Goal: Task Accomplishment & Management: Use online tool/utility

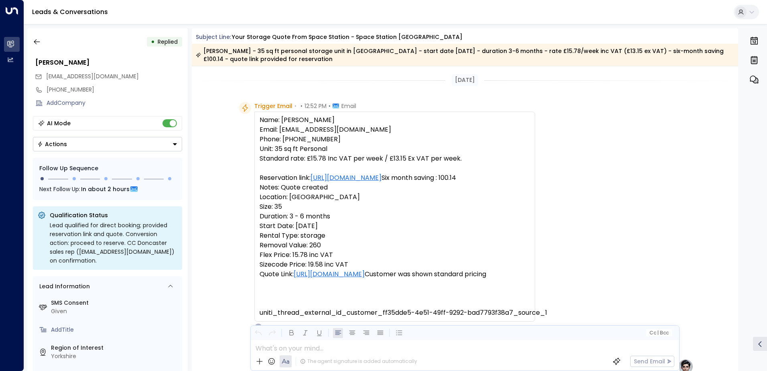
scroll to position [281, 0]
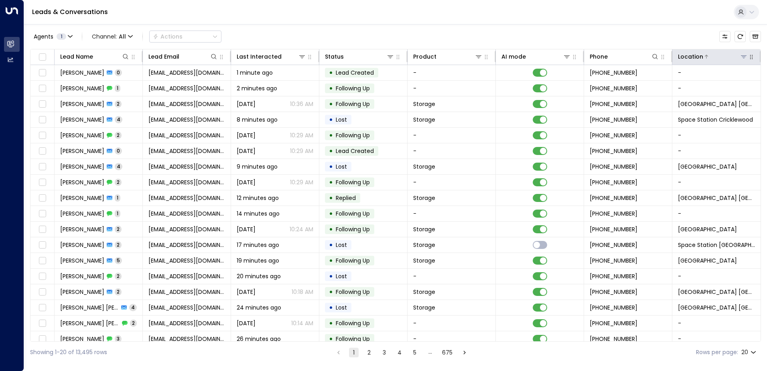
click at [744, 58] on icon at bounding box center [744, 56] width 6 height 6
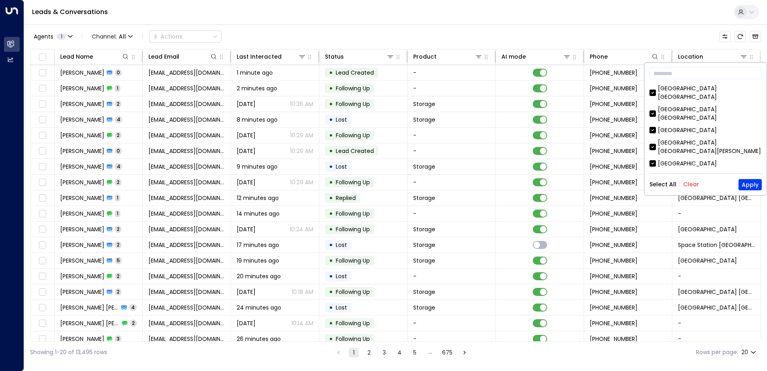
click at [689, 186] on button "Clear" at bounding box center [691, 184] width 16 height 6
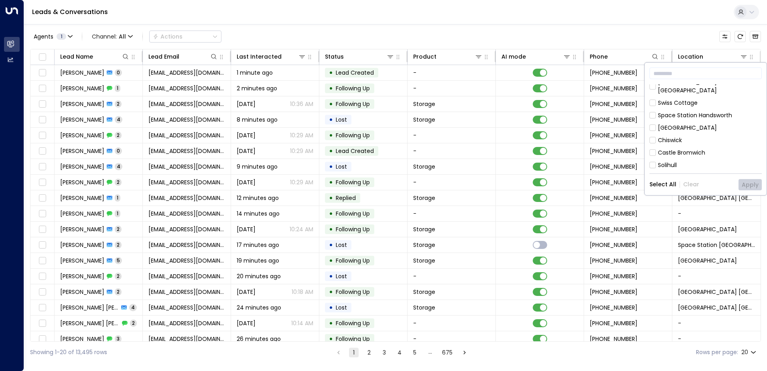
scroll to position [126, 0]
click at [698, 133] on div "Space Station [GEOGRAPHIC_DATA]" at bounding box center [708, 137] width 100 height 8
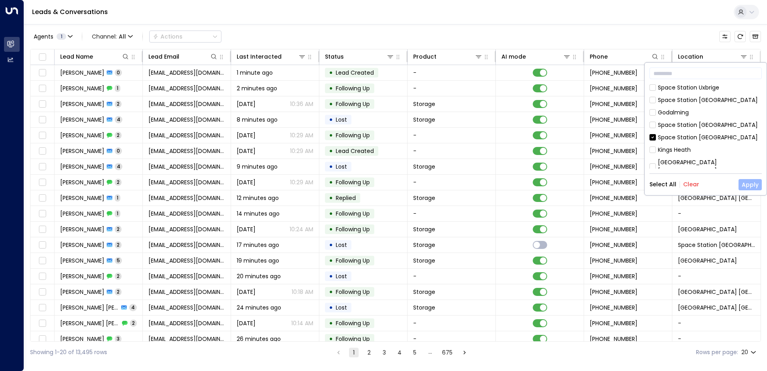
click at [754, 185] on button "Apply" at bounding box center [750, 184] width 23 height 11
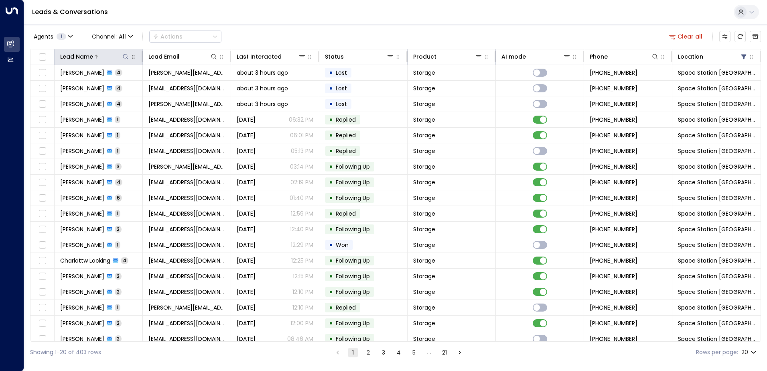
click at [125, 58] on icon at bounding box center [125, 56] width 5 height 5
click at [151, 84] on input "text" at bounding box center [125, 85] width 111 height 15
type input "*****"
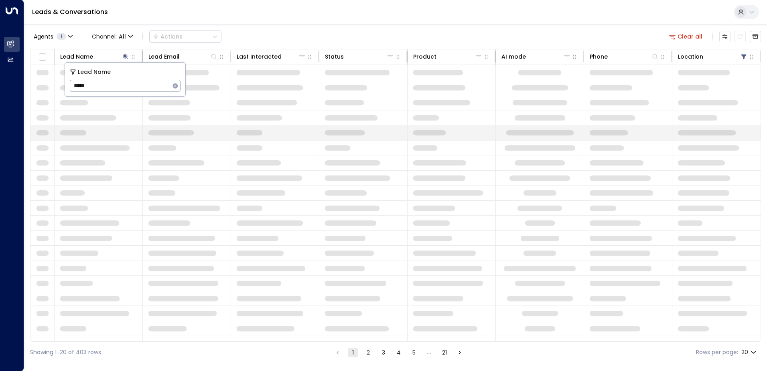
click at [174, 136] on td at bounding box center [187, 132] width 88 height 15
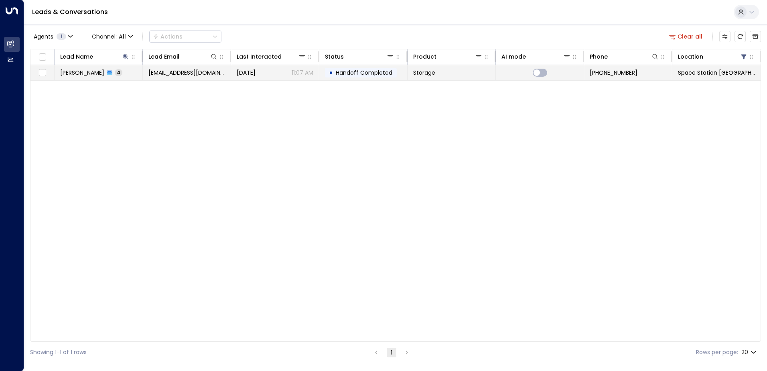
click at [153, 72] on span "[EMAIL_ADDRESS][DOMAIN_NAME]" at bounding box center [186, 73] width 77 height 8
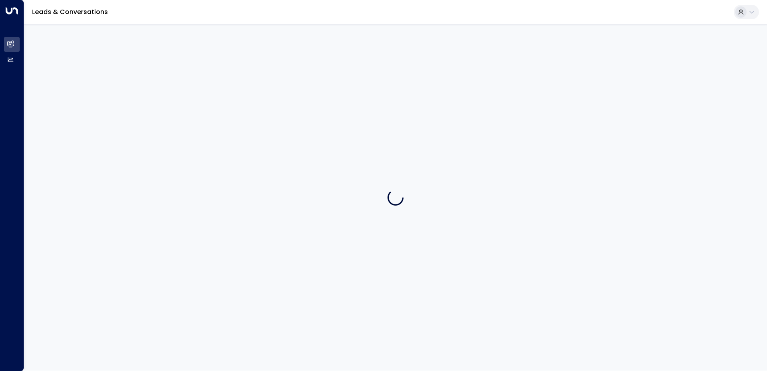
click at [153, 72] on div at bounding box center [395, 197] width 743 height 346
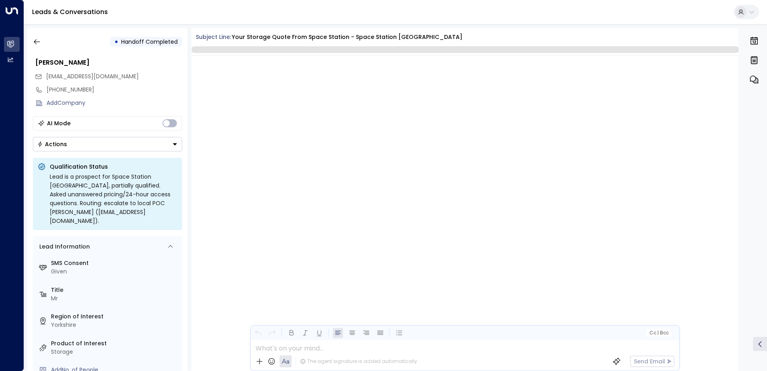
scroll to position [1024, 0]
